Goal: Task Accomplishment & Management: Manage account settings

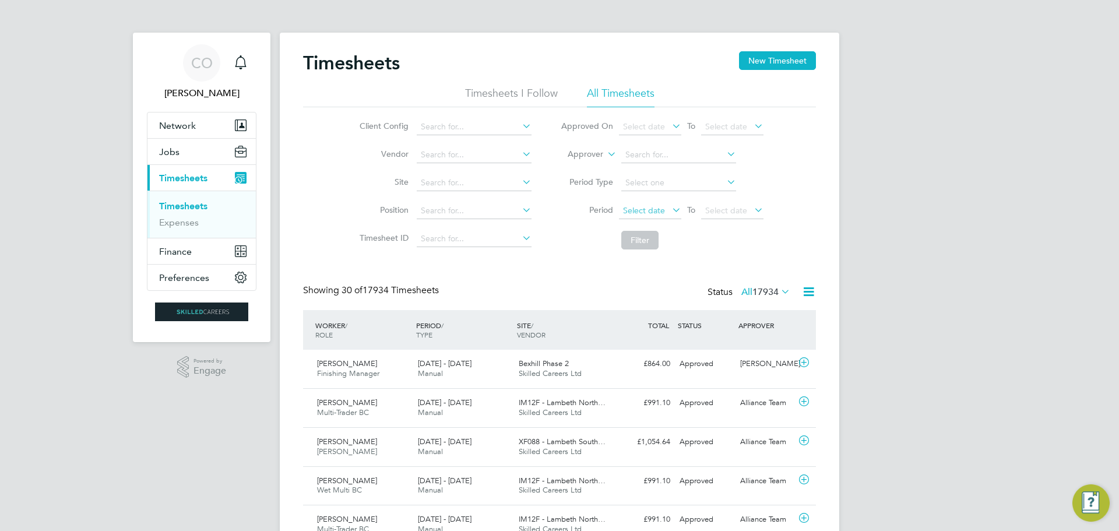
click at [637, 206] on span "Select date" at bounding box center [644, 210] width 42 height 10
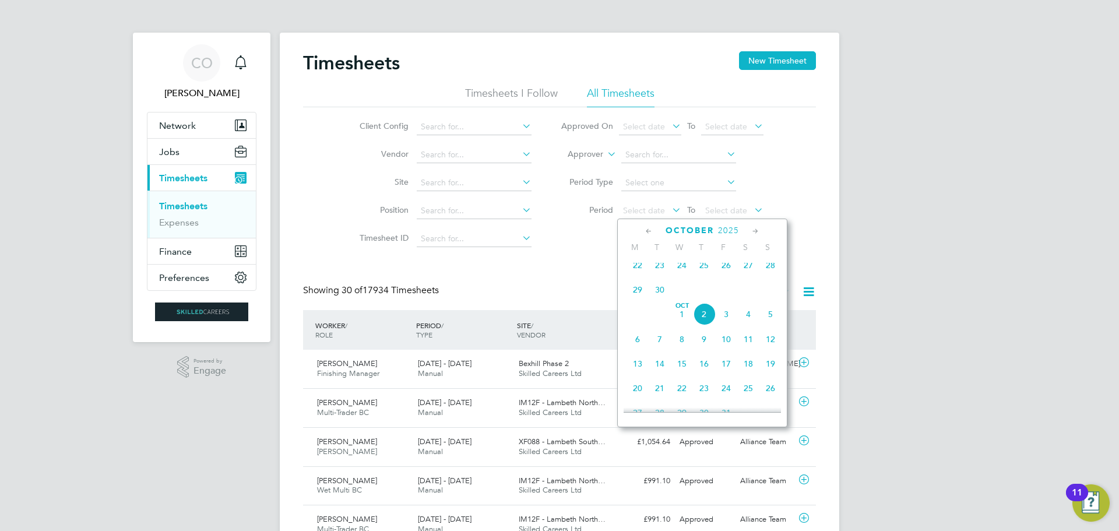
click at [638, 275] on span "22" at bounding box center [638, 265] width 22 height 22
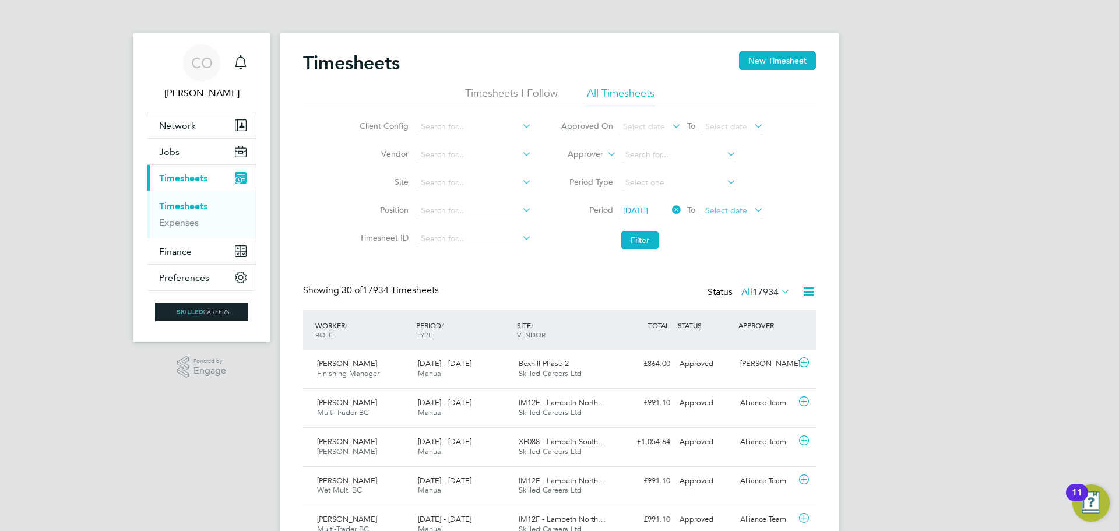
click at [724, 213] on span "Select date" at bounding box center [726, 210] width 42 height 10
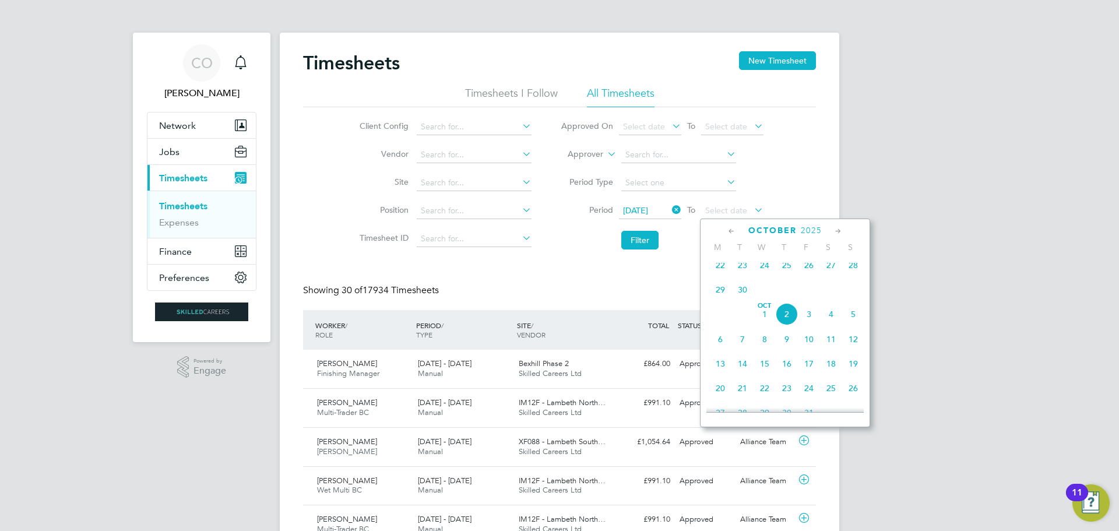
click at [856, 275] on span "28" at bounding box center [853, 265] width 22 height 22
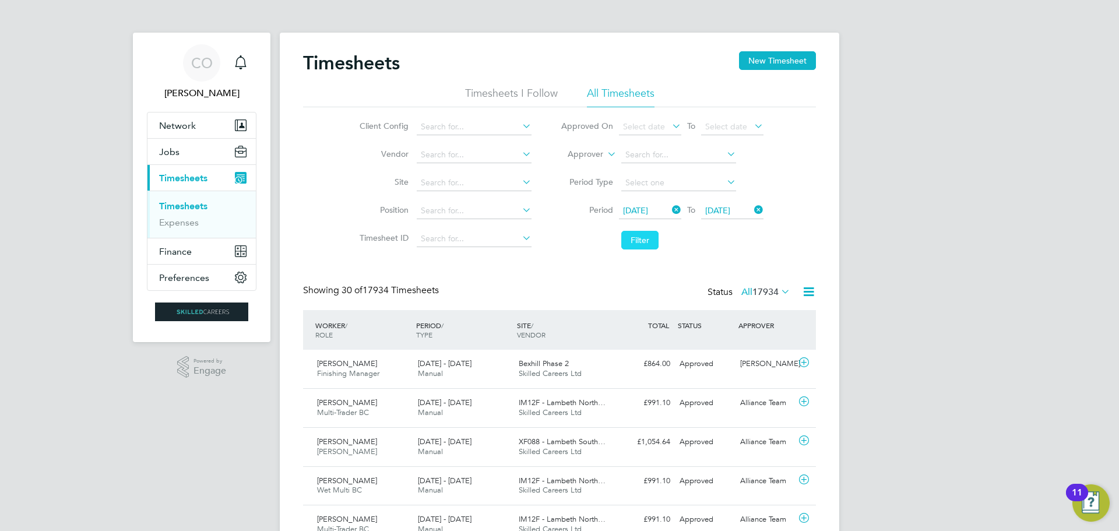
click at [643, 236] on button "Filter" at bounding box center [639, 240] width 37 height 19
click at [645, 157] on input at bounding box center [678, 155] width 115 height 16
click at [649, 164] on li "Megan Keeling" at bounding box center [678, 171] width 116 height 16
type input "[PERSON_NAME]"
click at [639, 240] on button "Filter" at bounding box center [639, 240] width 37 height 19
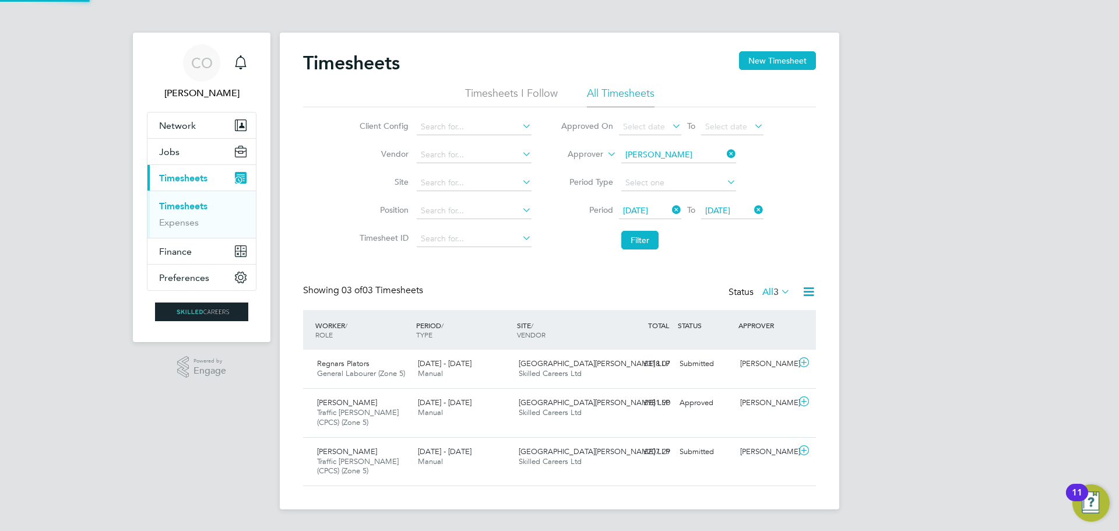
scroll to position [39, 101]
click at [442, 403] on span "22 - 28 Sep 2025" at bounding box center [445, 402] width 54 height 10
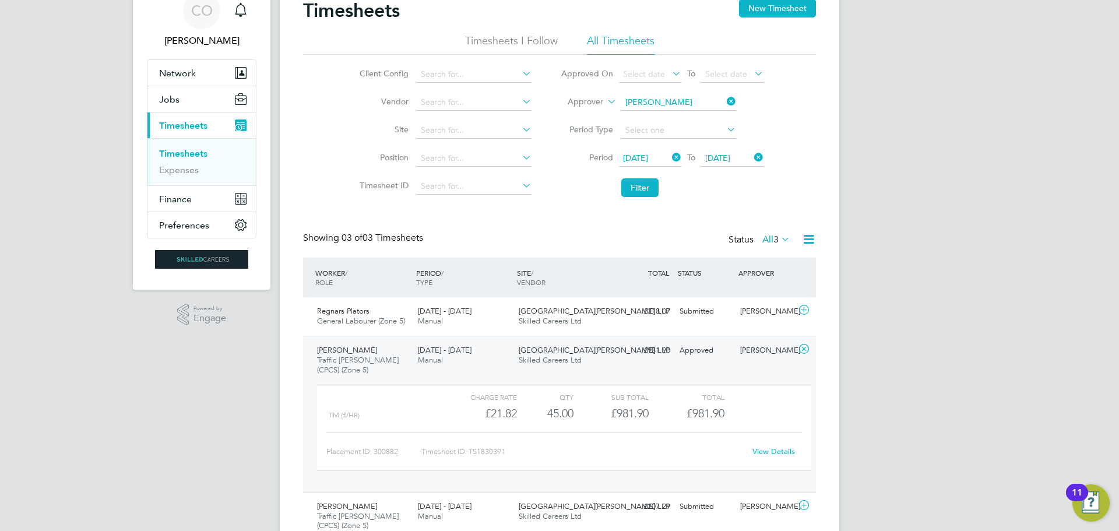
scroll to position [104, 0]
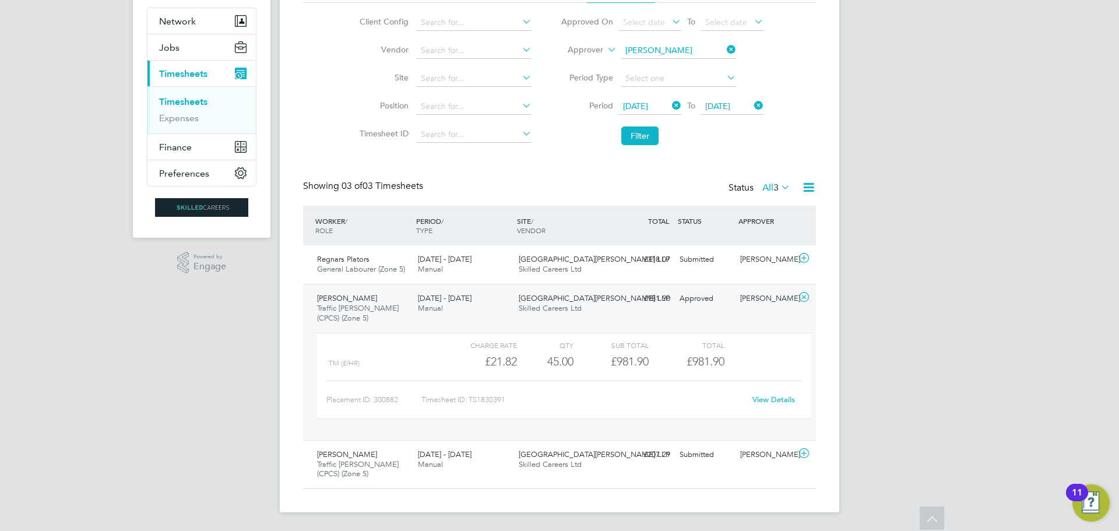
click at [782, 397] on link "View Details" at bounding box center [773, 400] width 43 height 10
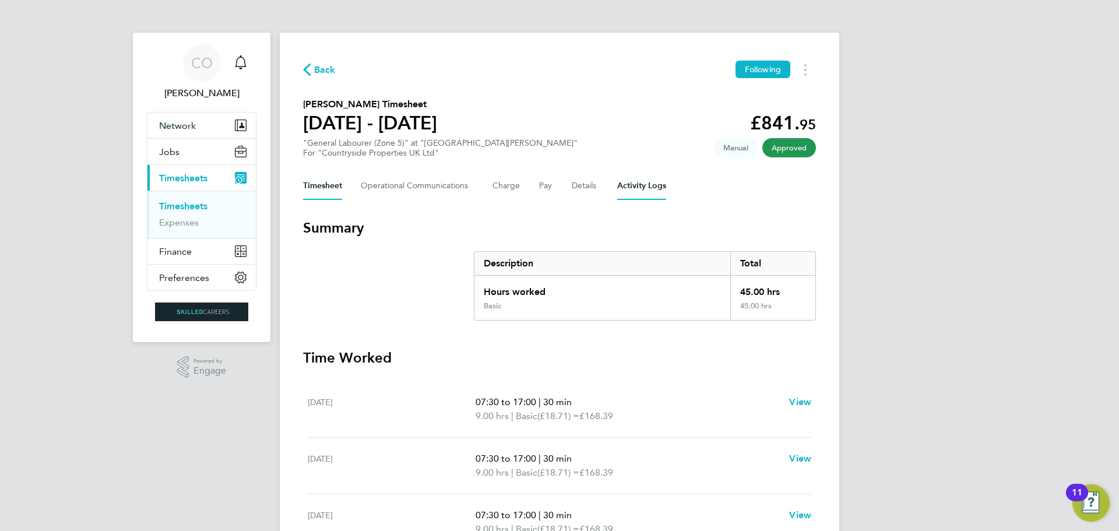
click at [636, 182] on Logs-tab "Activity Logs" at bounding box center [641, 186] width 49 height 28
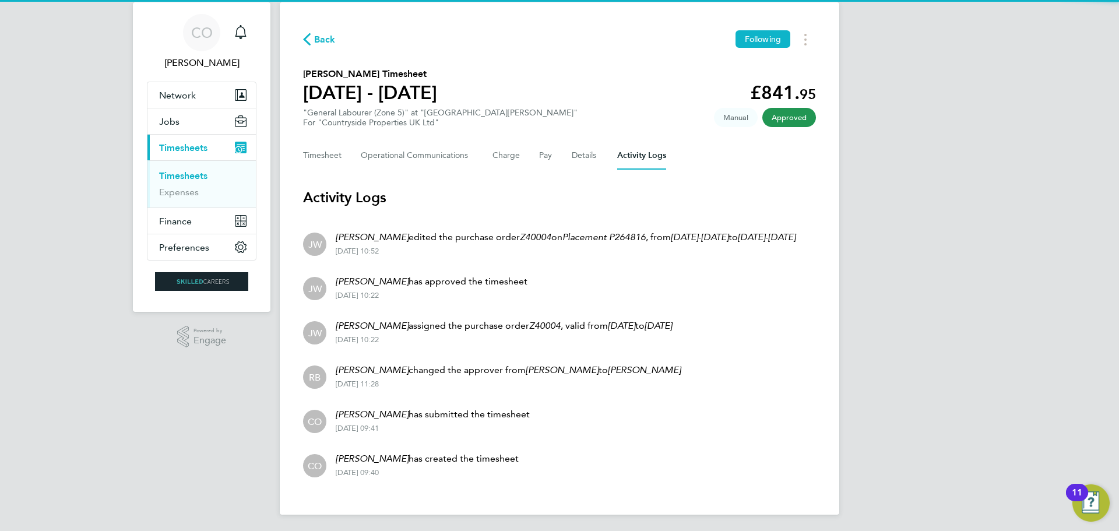
scroll to position [47, 0]
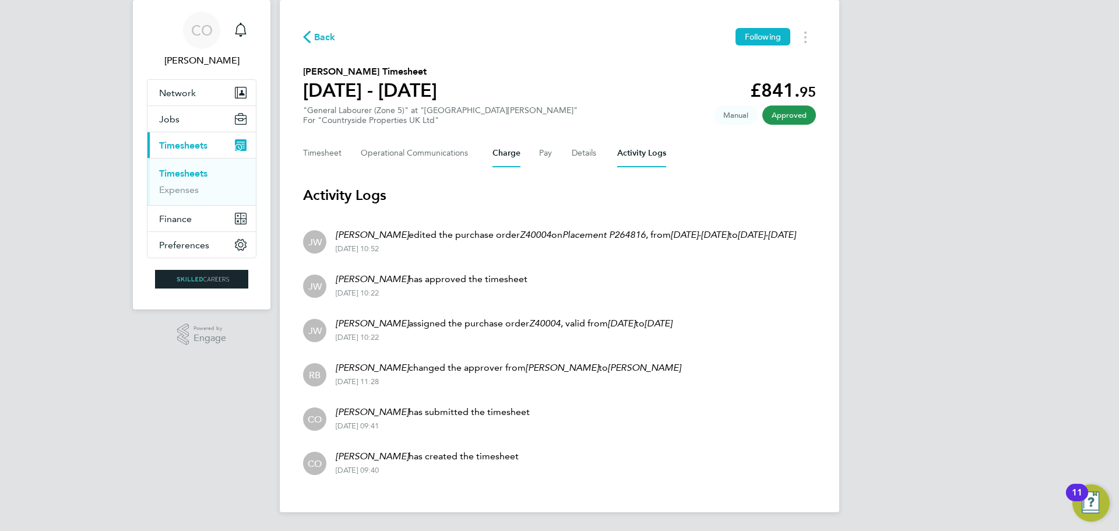
click at [513, 139] on button "Charge" at bounding box center [506, 153] width 28 height 28
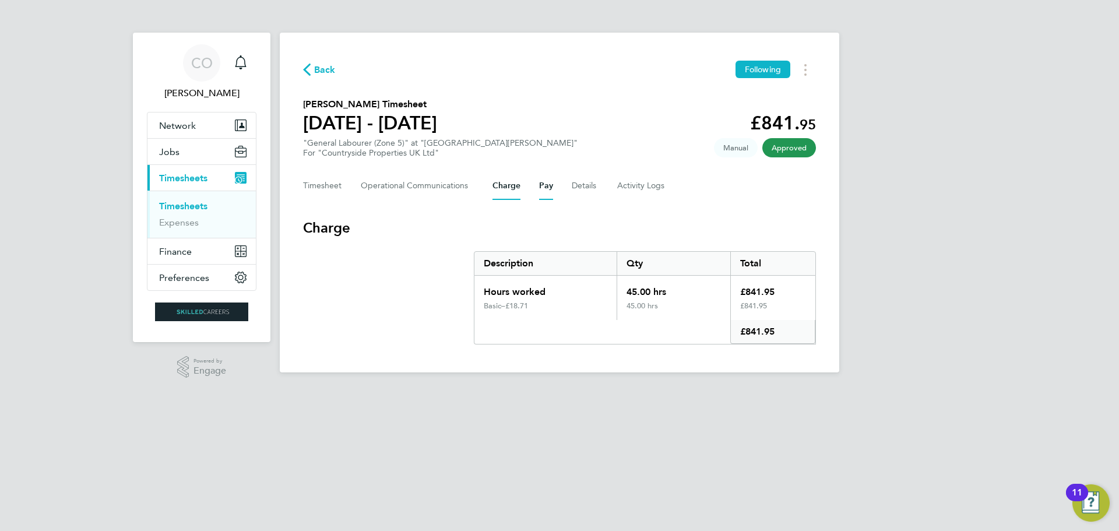
click at [537, 191] on div "Timesheet Operational Communications Charge Pay Details Activity Logs" at bounding box center [559, 186] width 513 height 28
click at [551, 187] on button "Pay" at bounding box center [546, 186] width 14 height 28
click at [591, 187] on button "Details" at bounding box center [585, 186] width 27 height 28
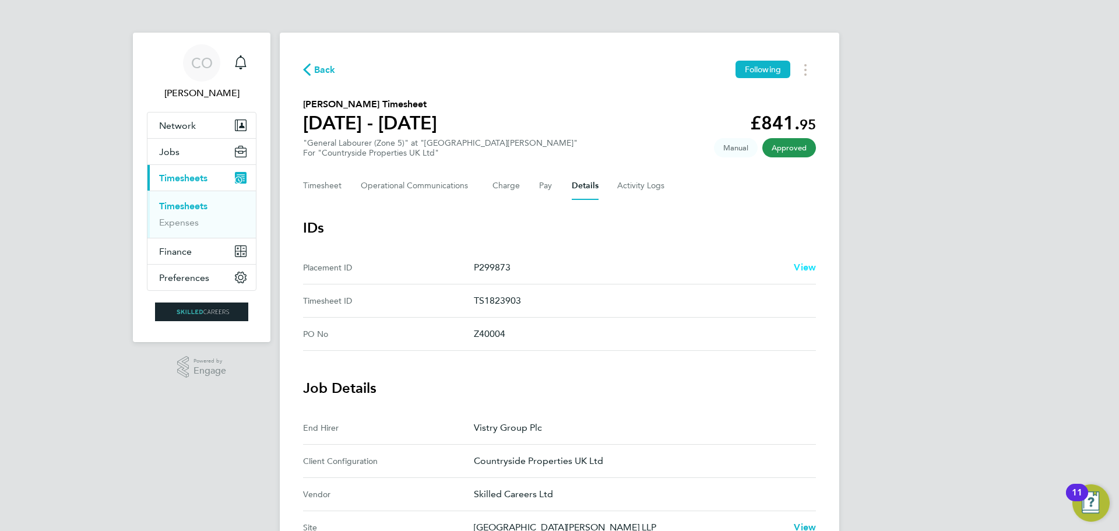
click at [805, 263] on span "View" at bounding box center [805, 267] width 22 height 11
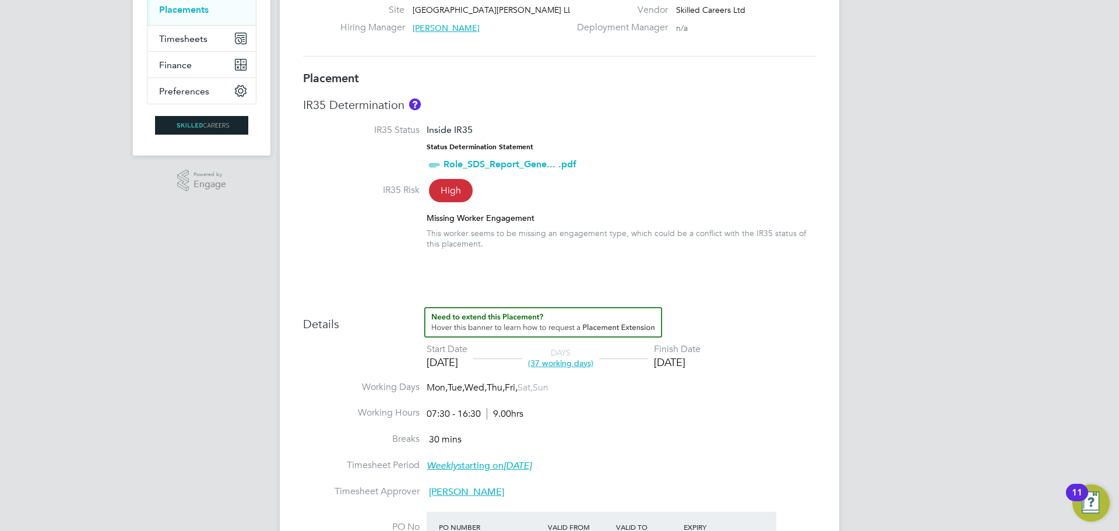
scroll to position [233, 0]
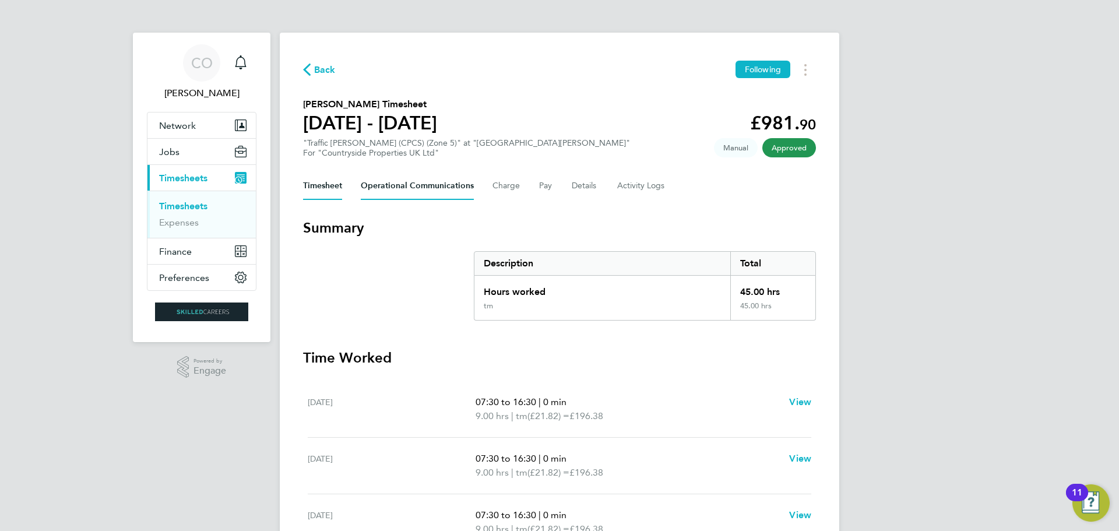
click at [434, 178] on Communications-tab "Operational Communications" at bounding box center [417, 186] width 113 height 28
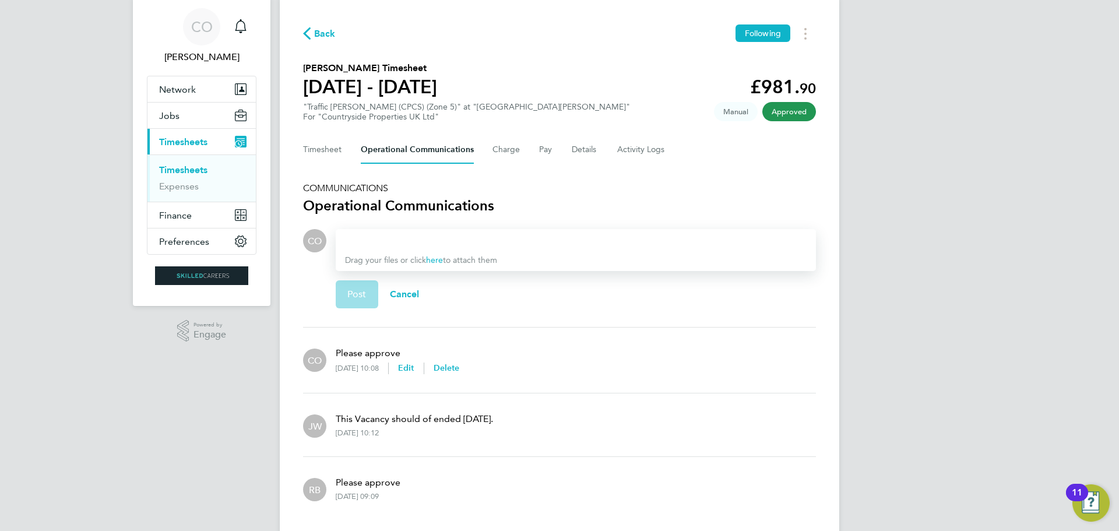
scroll to position [72, 0]
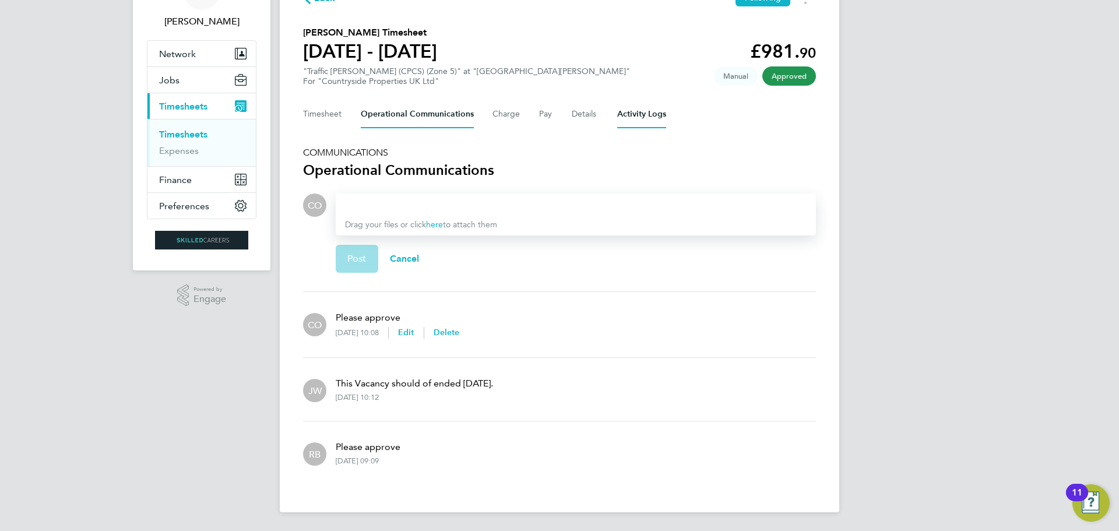
click at [634, 114] on Logs-tab "Activity Logs" at bounding box center [641, 114] width 49 height 28
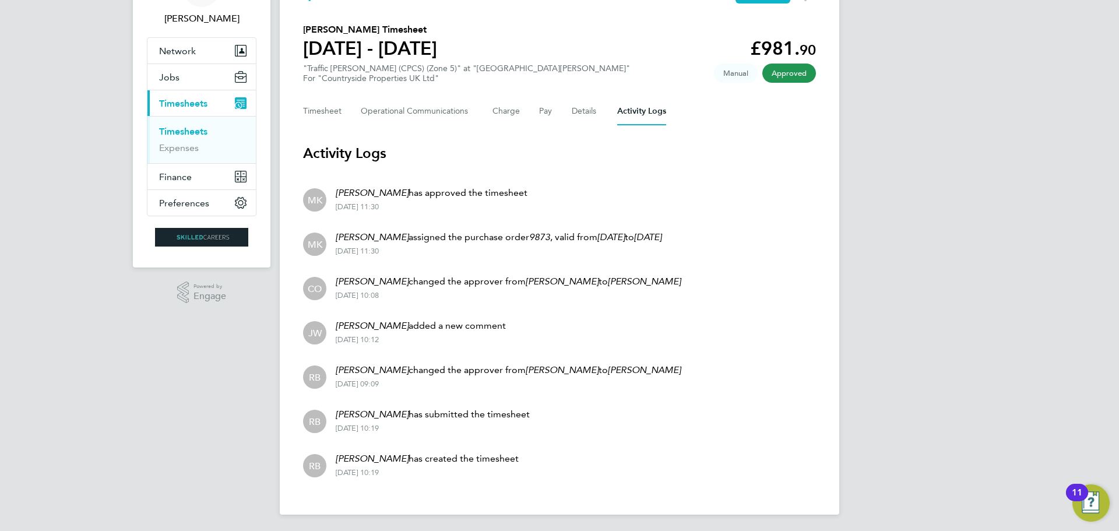
scroll to position [77, 0]
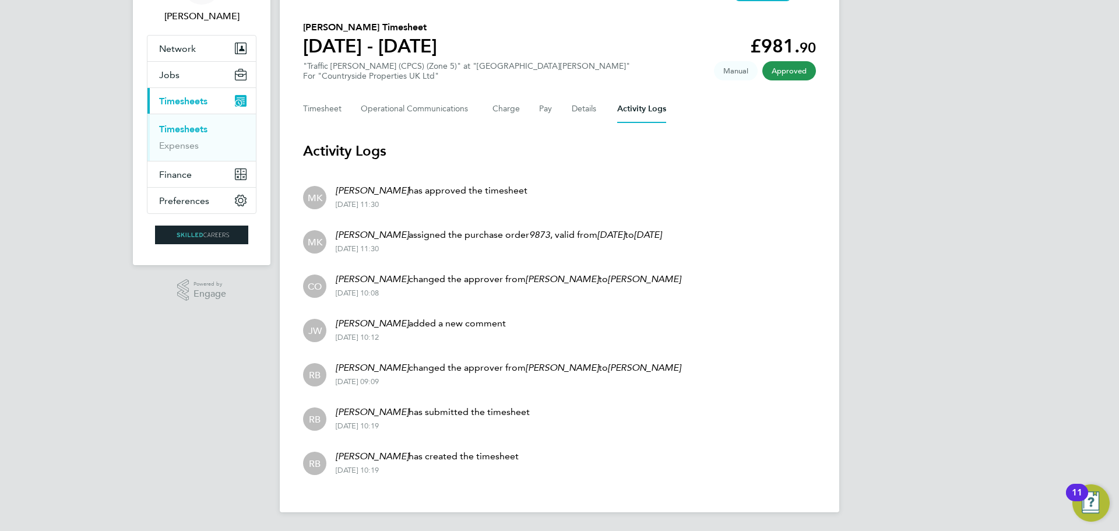
click at [756, 376] on li "RB [PERSON_NAME] changed the approver from [PERSON_NAME] to [PERSON_NAME] [DATE…" at bounding box center [559, 373] width 513 height 44
